Goal: Find specific page/section: Find specific page/section

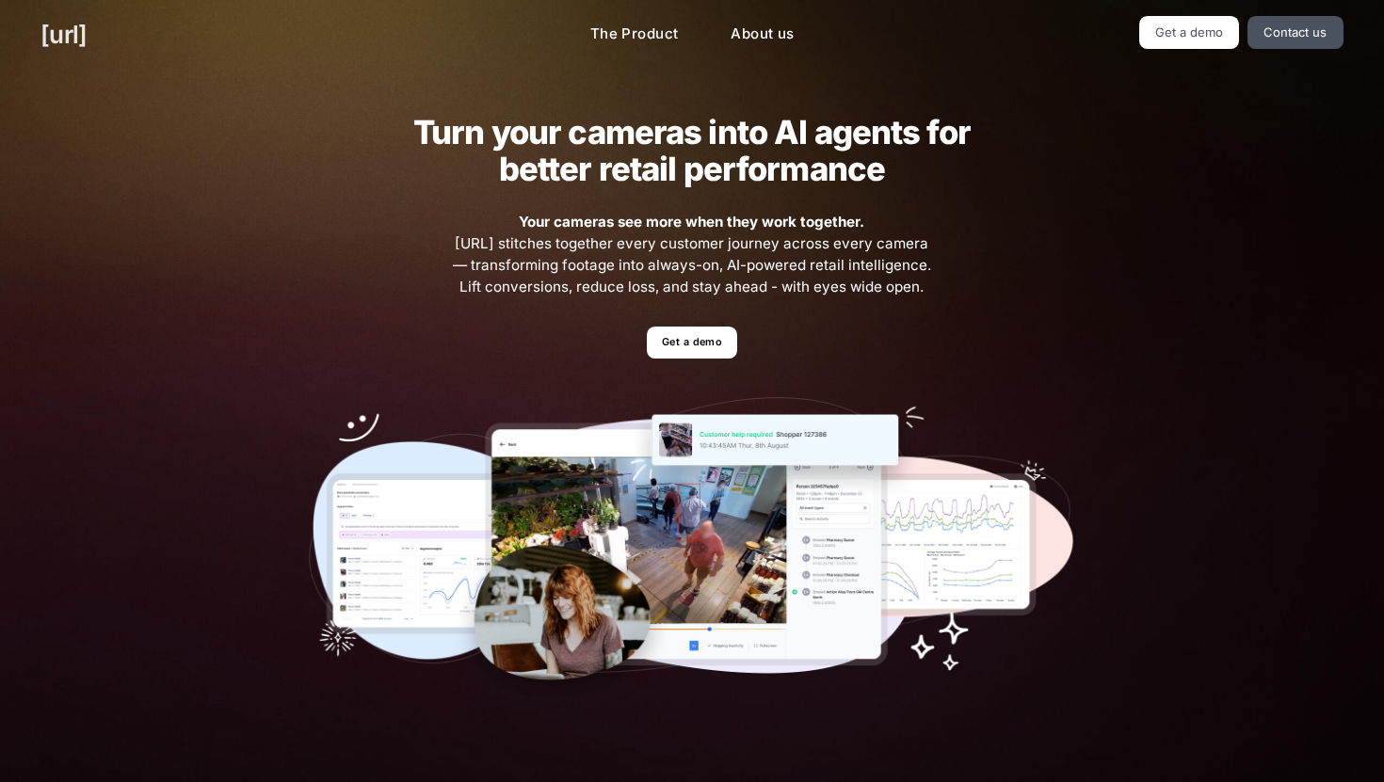
click at [54, 34] on link "[URL]" at bounding box center [63, 34] width 46 height 37
click at [624, 35] on link "The Product" at bounding box center [634, 34] width 119 height 37
click at [1183, 38] on link "Get a demo" at bounding box center [1189, 32] width 101 height 33
